Goal: Task Accomplishment & Management: Manage account settings

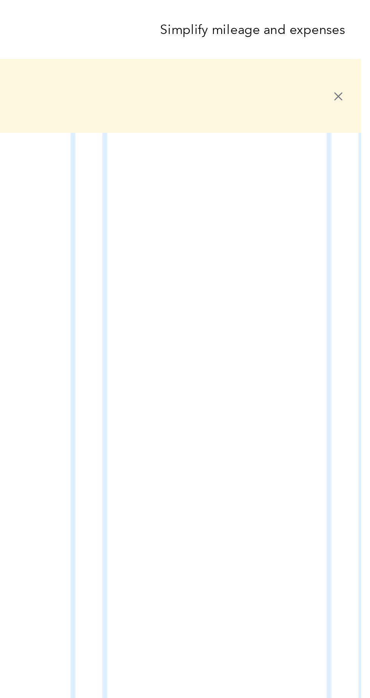
click at [360, 42] on icon at bounding box center [357, 40] width 6 height 6
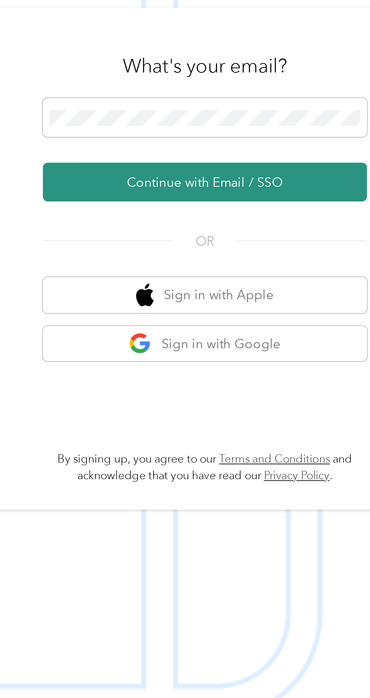
click at [307, 350] on button "Continue with Email / SSO" at bounding box center [273, 342] width 132 height 16
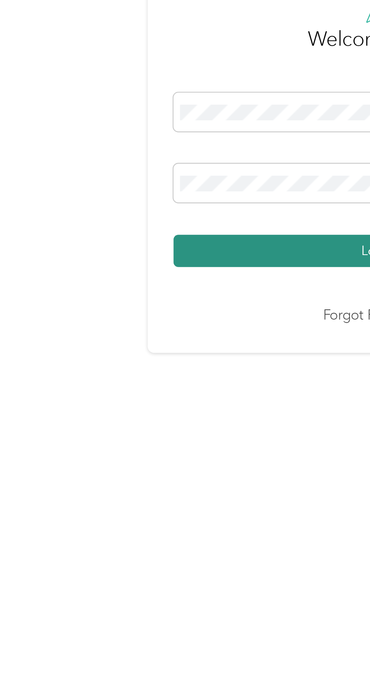
click at [158, 377] on button "Login" at bounding box center [183, 369] width 168 height 13
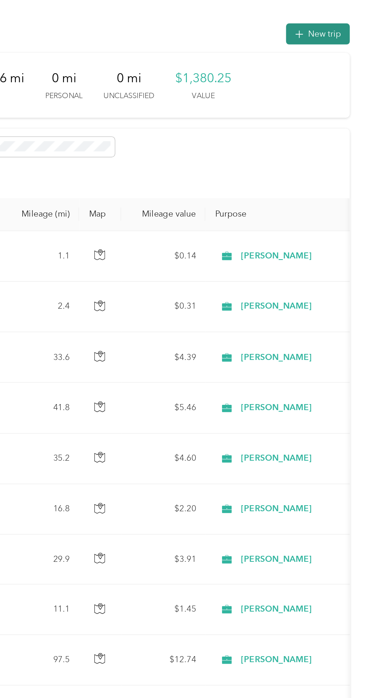
click at [335, 21] on button "New trip" at bounding box center [337, 21] width 40 height 13
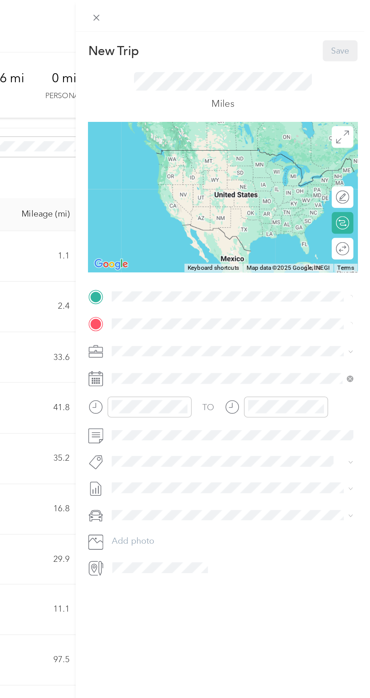
click at [245, 698] on div "New Trip Save This trip cannot be edited because it is either under review, app…" at bounding box center [183, 698] width 366 height 0
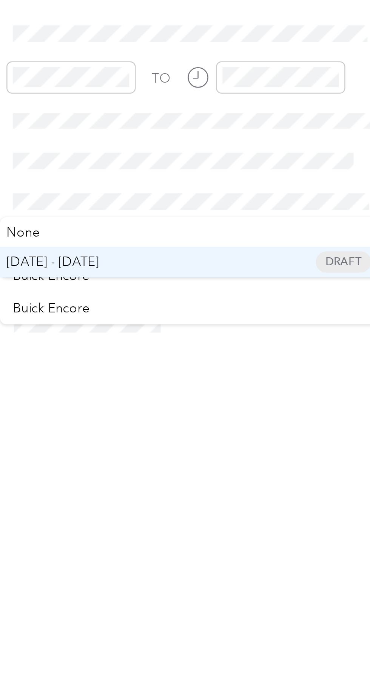
click at [242, 329] on span "Aug 16 - 31, 2025" at bounding box center [224, 331] width 38 height 8
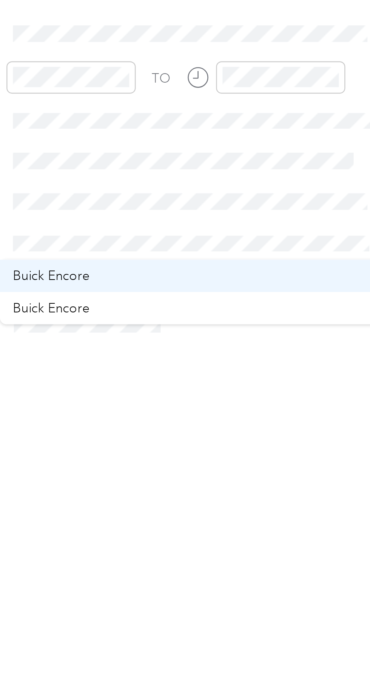
click at [241, 338] on div "Buick Encore" at bounding box center [281, 337] width 146 height 8
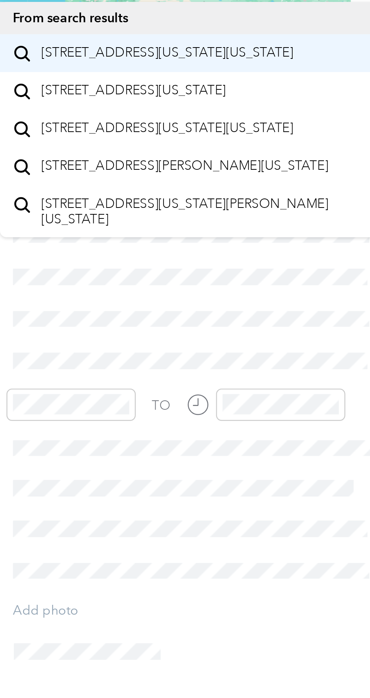
click at [287, 114] on span "8081 Mississippi Highway 493 Meridian, Mississippi 39305, United States" at bounding box center [270, 111] width 103 height 7
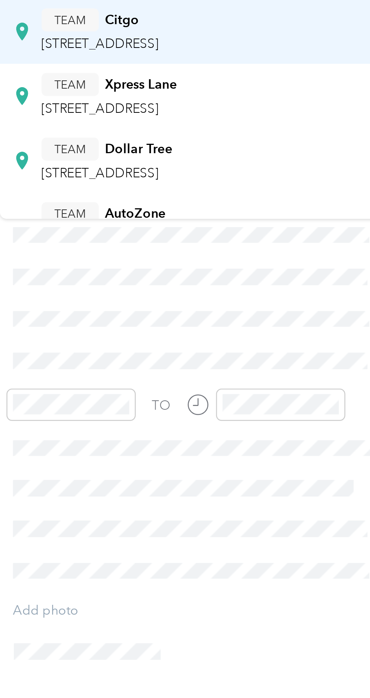
click at [267, 104] on div "TEAM Citgo 2330 Highway 39 N, 39301, Meridian, MS, USA" at bounding box center [243, 103] width 48 height 18
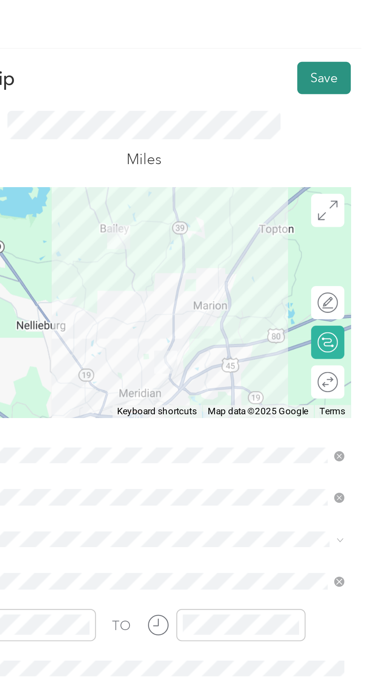
click at [350, 34] on button "Save" at bounding box center [351, 31] width 22 height 13
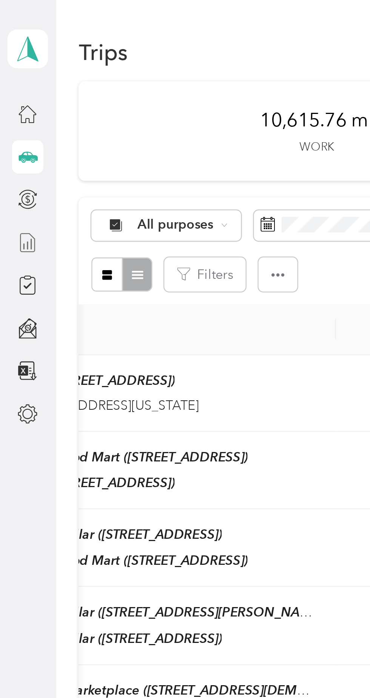
click at [13, 100] on line at bounding box center [13, 100] width 0 height 4
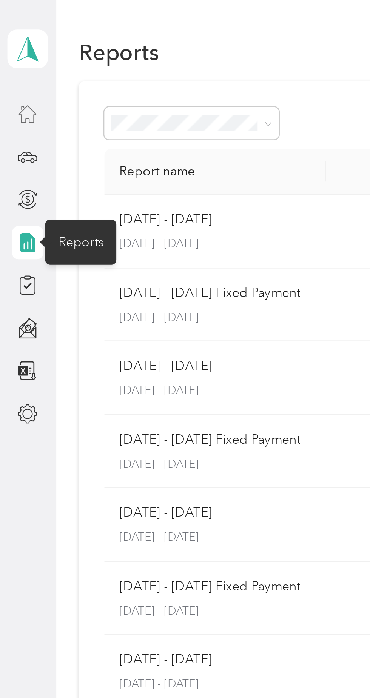
click at [13, 49] on icon at bounding box center [11, 46] width 8 height 8
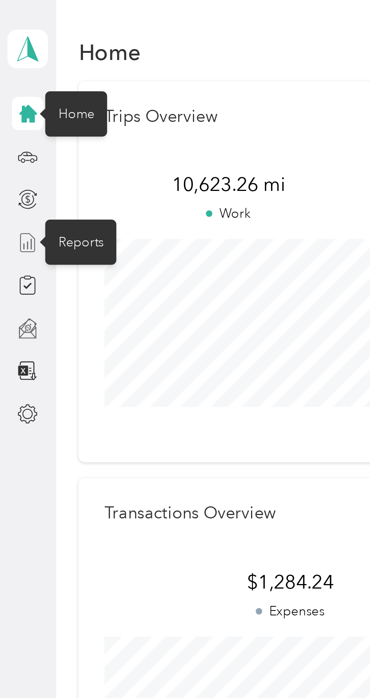
click at [14, 136] on icon at bounding box center [11, 134] width 8 height 8
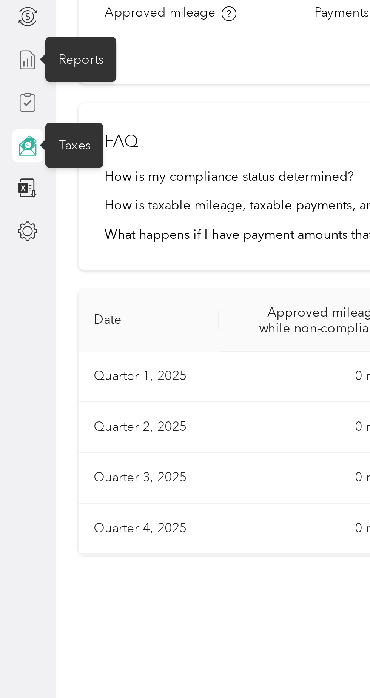
click at [11, 117] on icon at bounding box center [11, 116] width 8 height 8
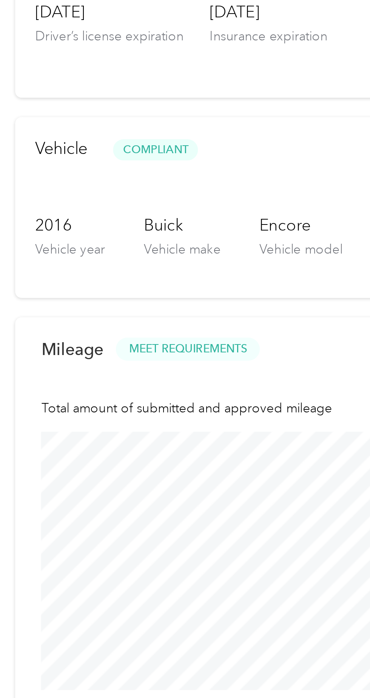
scroll to position [59, 0]
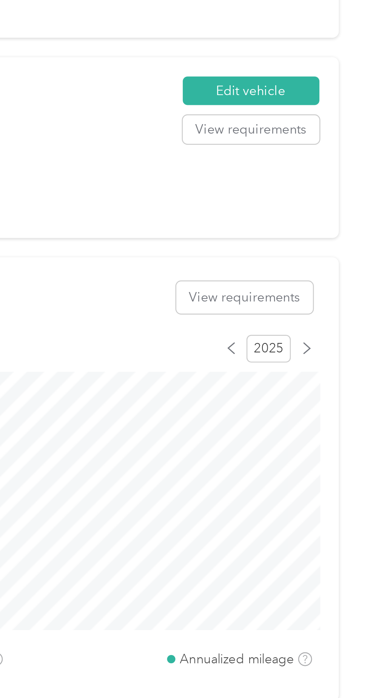
click at [346, 344] on span at bounding box center [343, 344] width 6 height 6
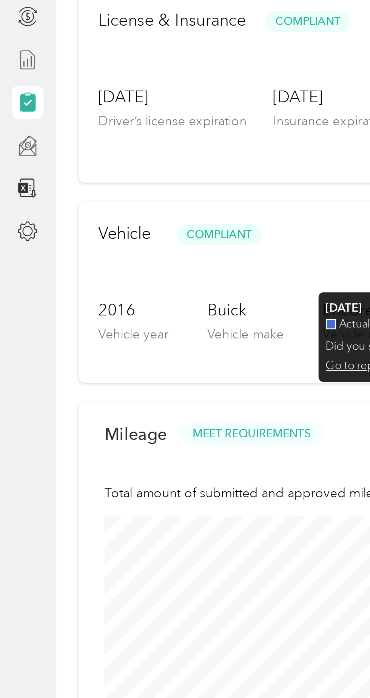
scroll to position [0, 0]
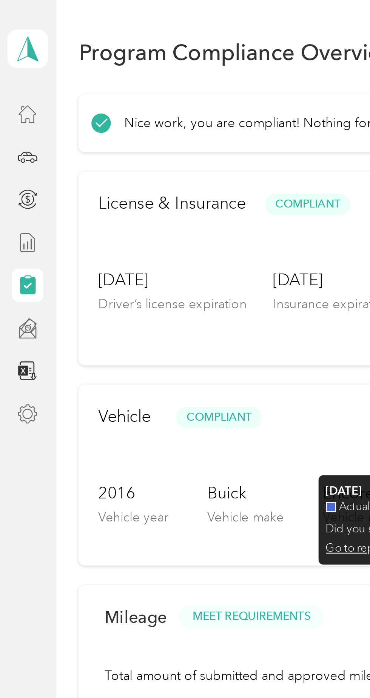
click at [14, 168] on icon at bounding box center [11, 169] width 8 height 8
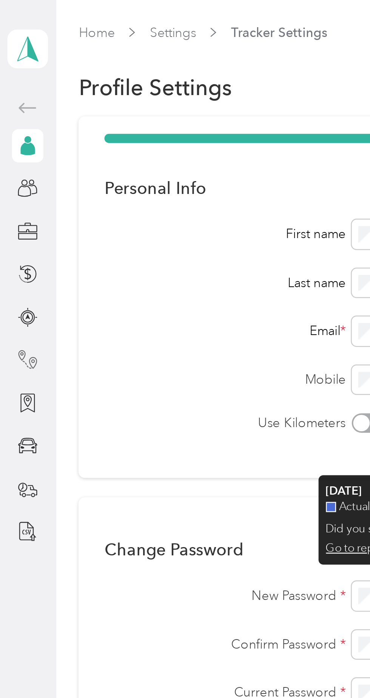
click at [14, 148] on icon at bounding box center [11, 147] width 8 height 8
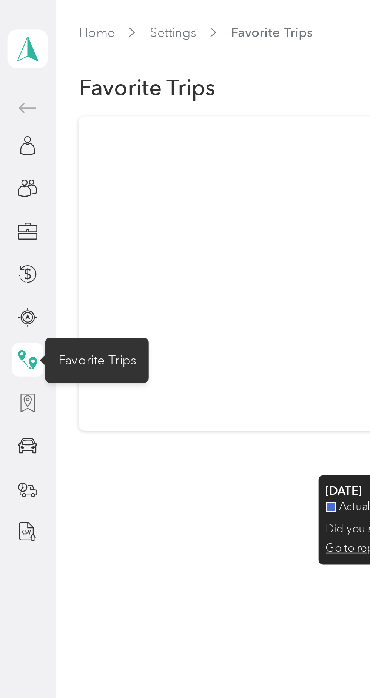
click at [11, 163] on icon at bounding box center [11, 165] width 8 height 8
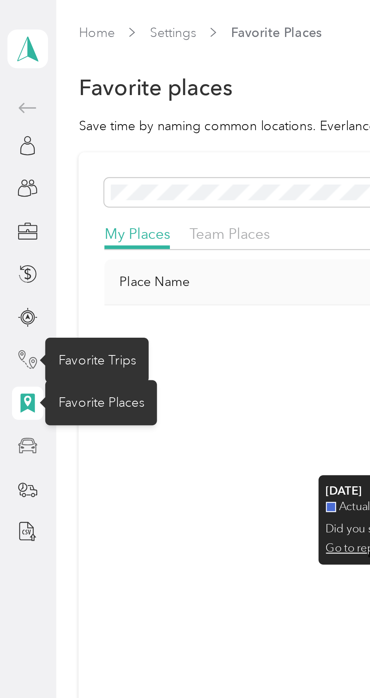
click at [12, 183] on icon at bounding box center [11, 182] width 8 height 8
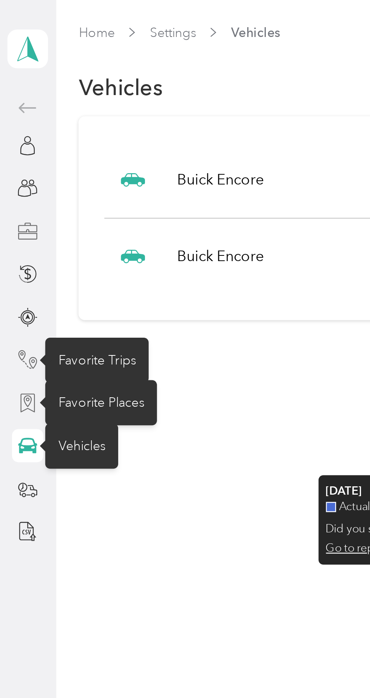
click at [12, 95] on icon at bounding box center [11, 95] width 8 height 8
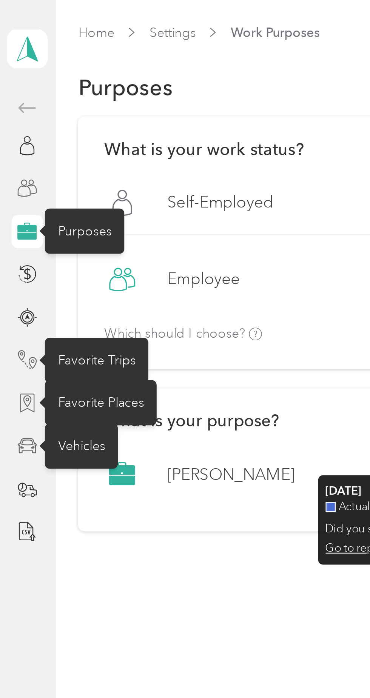
click at [12, 75] on circle at bounding box center [13, 75] width 2 height 2
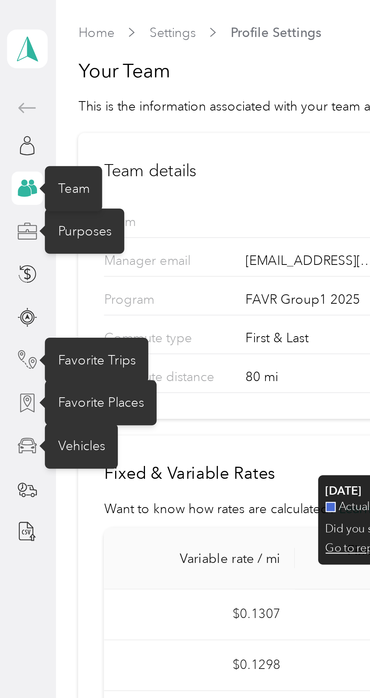
click at [34, 95] on div "Purposes" at bounding box center [34, 94] width 32 height 18
click at [32, 144] on div "Favorite Trips" at bounding box center [39, 147] width 42 height 18
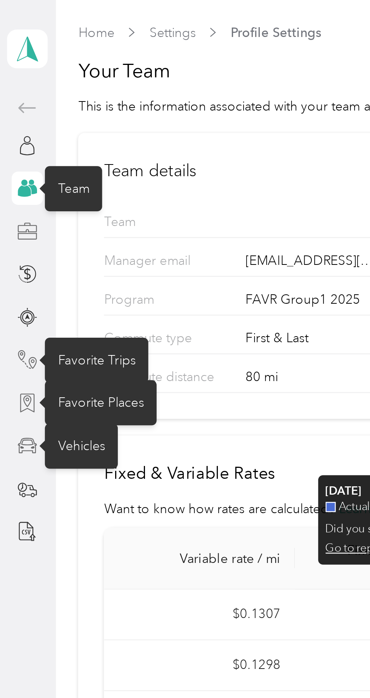
click at [26, 160] on div "Favorite Places" at bounding box center [41, 164] width 46 height 18
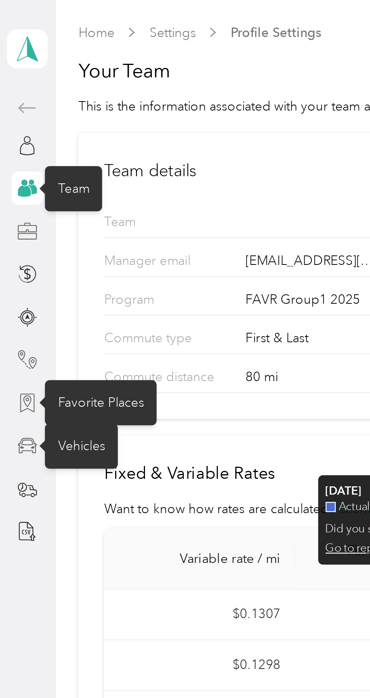
click at [32, 177] on div "Vehicles" at bounding box center [33, 182] width 30 height 18
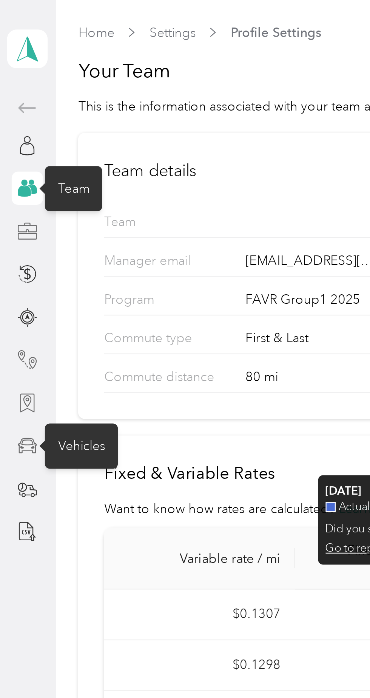
click at [31, 179] on div "Vehicles" at bounding box center [33, 182] width 30 height 18
click at [29, 183] on div "Vehicles" at bounding box center [33, 182] width 30 height 18
click at [33, 188] on div "Vehicles" at bounding box center [33, 182] width 30 height 18
click at [24, 183] on div "Vehicles" at bounding box center [33, 182] width 30 height 18
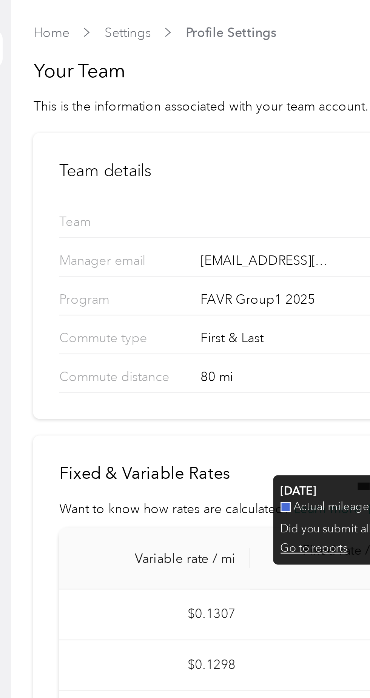
click at [65, 122] on p "Program" at bounding box center [72, 123] width 58 height 10
click at [113, 122] on div "FAVR Group1 2025" at bounding box center [140, 123] width 81 height 10
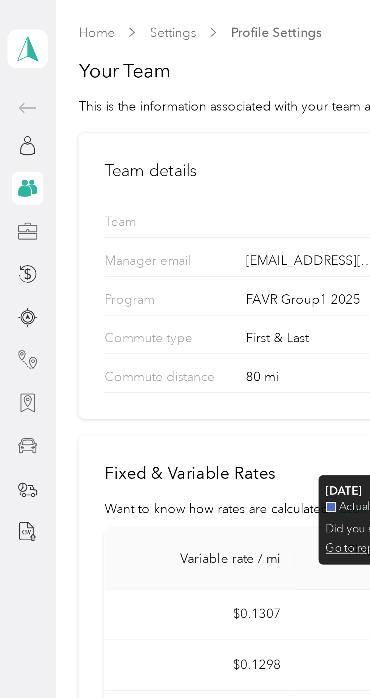
click at [12, 42] on icon at bounding box center [11, 44] width 9 height 9
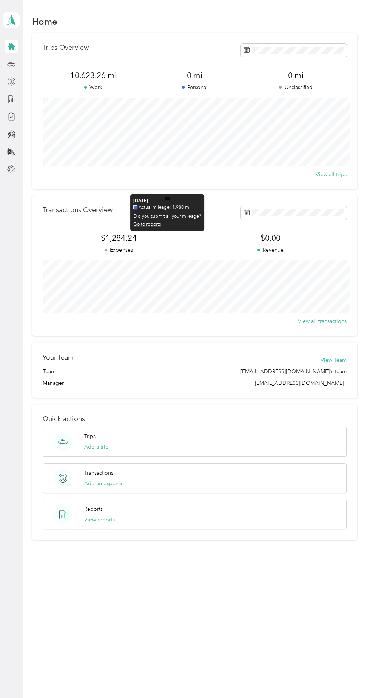
scroll to position [1, 0]
click at [15, 63] on icon at bounding box center [12, 63] width 8 height 3
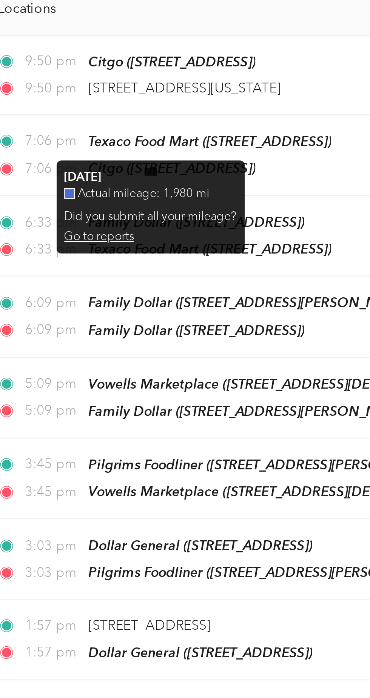
click at [194, 206] on div "Actual mileage: 1,980 mi" at bounding box center [167, 207] width 68 height 7
click at [189, 208] on span "Actual mileage: 1,980 mi" at bounding box center [164, 207] width 52 height 7
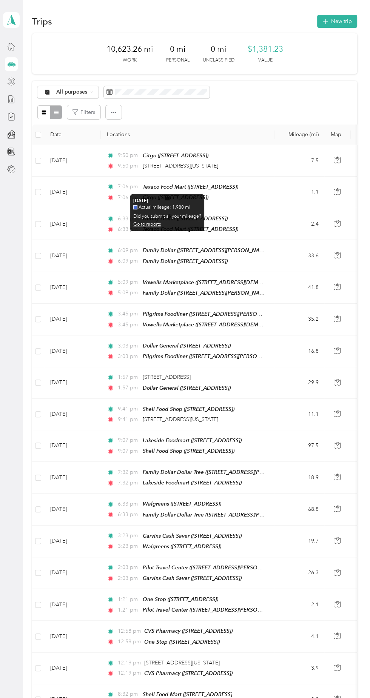
click at [14, 82] on icon at bounding box center [11, 81] width 5 height 5
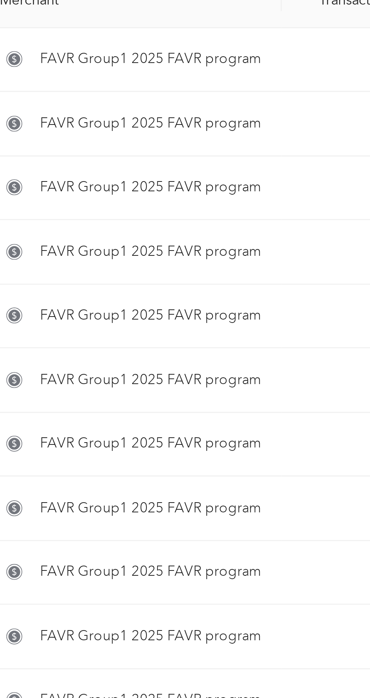
click at [117, 162] on icon at bounding box center [114, 163] width 6 height 6
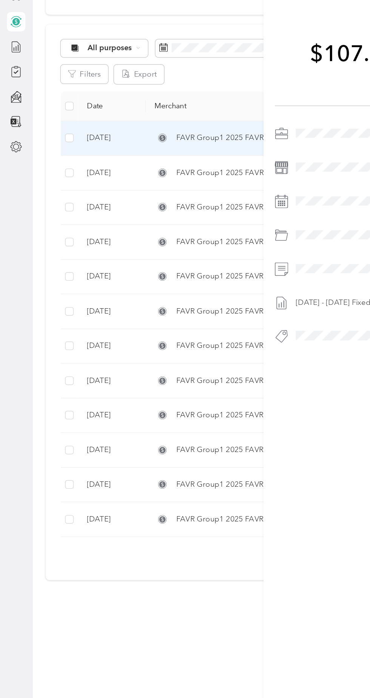
scroll to position [2, 0]
click at [16, 98] on div "This expense cannot be edited because it is either under review, approved, or p…" at bounding box center [185, 349] width 370 height 698
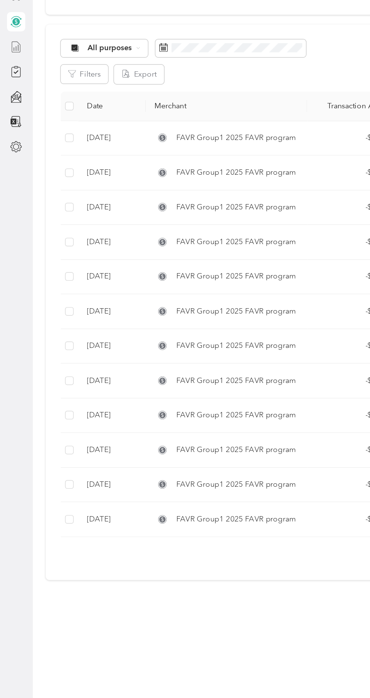
click at [13, 98] on line at bounding box center [13, 100] width 0 height 4
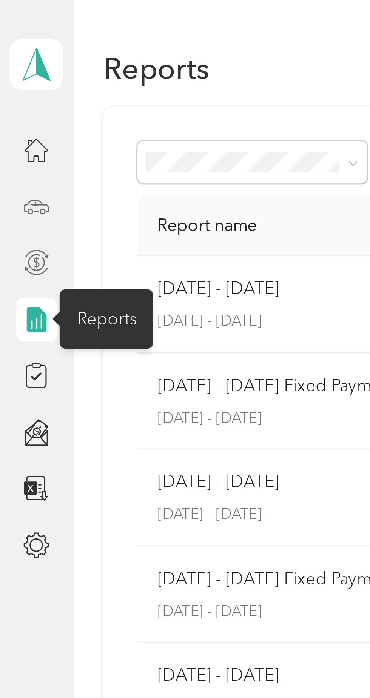
click at [13, 65] on icon at bounding box center [11, 64] width 8 height 8
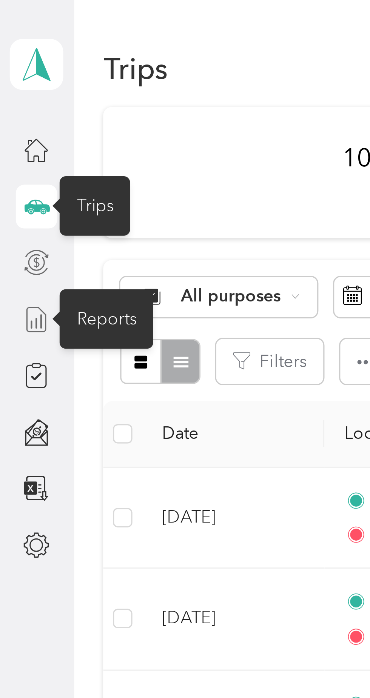
click at [32, 97] on div "Reports" at bounding box center [32, 99] width 29 height 18
click at [28, 65] on div "Trips" at bounding box center [29, 64] width 22 height 18
